Goal: Obtain resource: Download file/media

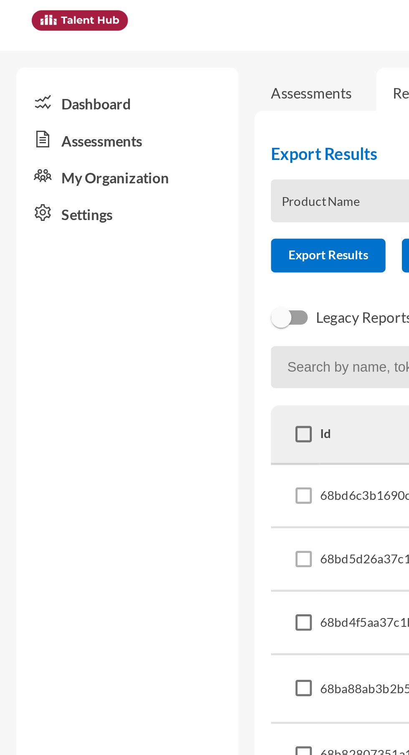
scroll to position [0, 68]
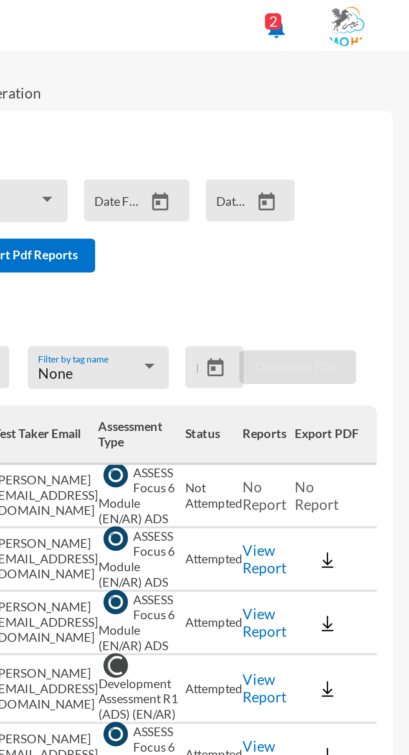
scroll to position [0, 68]
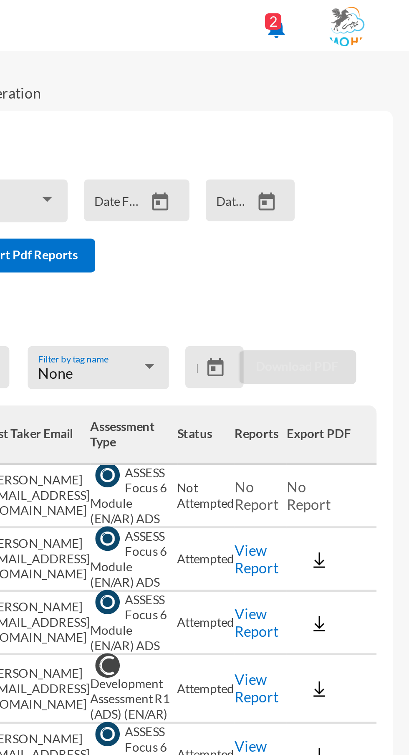
click at [341, 230] on link "View Report" at bounding box center [347, 228] width 18 height 14
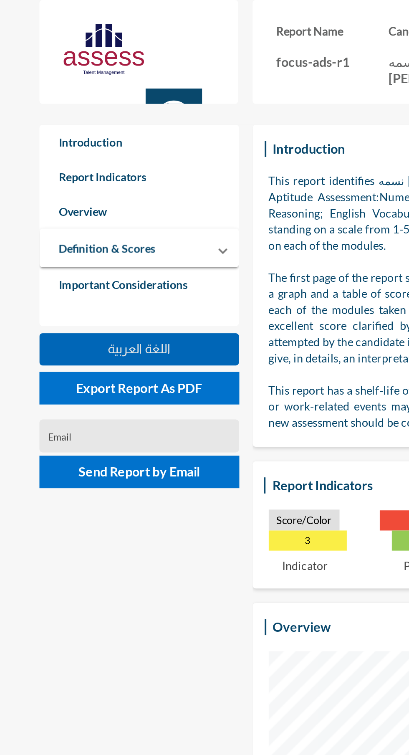
click at [101, 179] on button "اللغة العربية" at bounding box center [72, 181] width 104 height 17
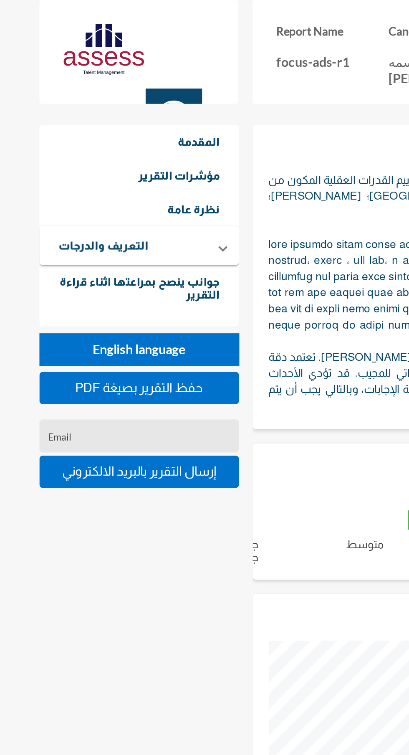
scroll to position [755, 409]
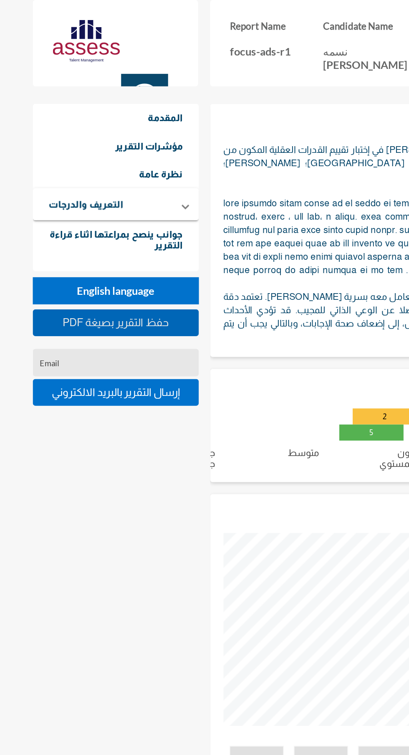
click at [106, 200] on button "PDF حفظ التقرير بصيغة" at bounding box center [72, 201] width 104 height 17
